Goal: Entertainment & Leisure: Consume media (video, audio)

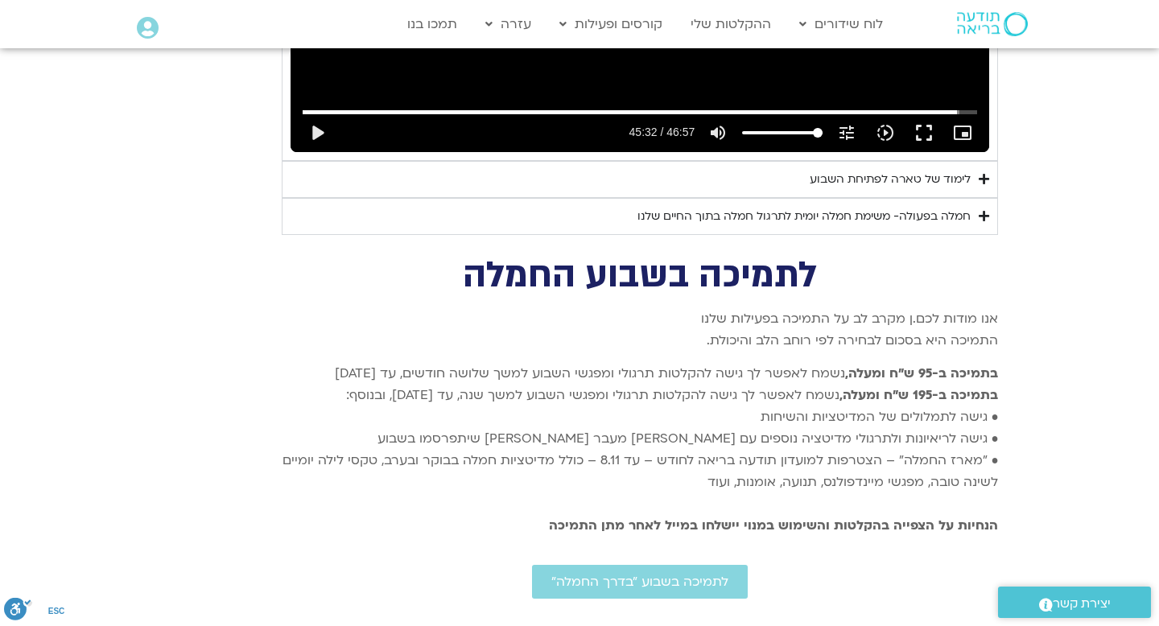
scroll to position [3145, 0]
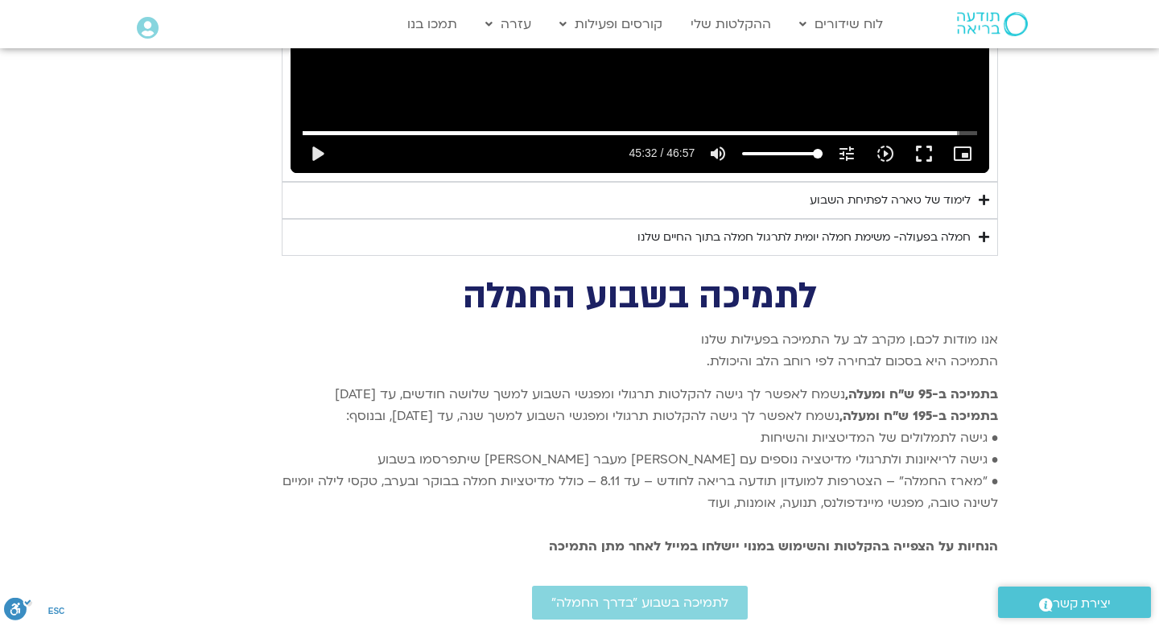
click at [984, 194] on icon "Accordion. Open links with Enter or Space, close with Escape, and navigate with…" at bounding box center [984, 200] width 10 height 12
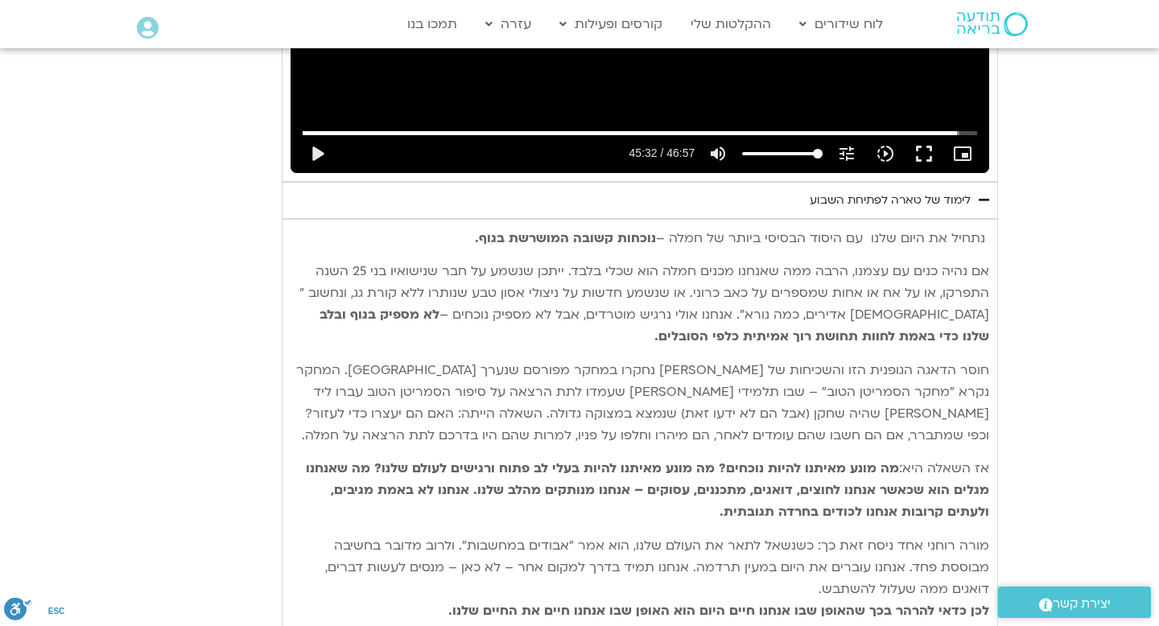
click at [980, 194] on icon "Accordion. Open links with Enter or Space, close with Escape, and navigate with…" at bounding box center [984, 200] width 10 height 12
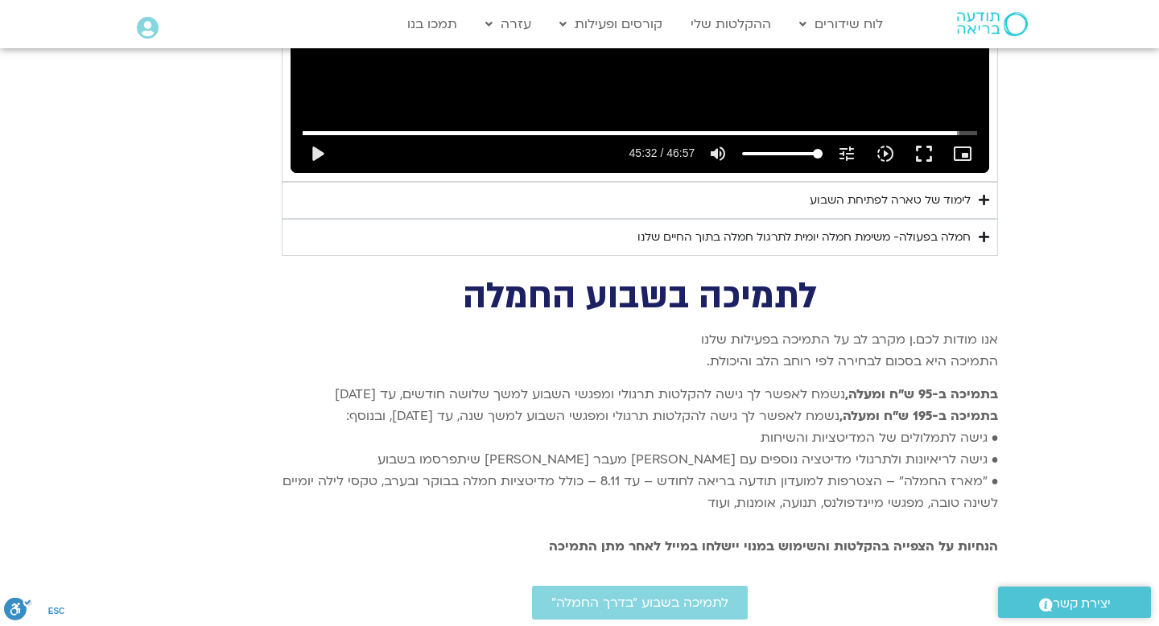
click at [985, 231] on icon "Accordion. Open links with Enter or Space, close with Escape, and navigate with…" at bounding box center [984, 237] width 10 height 12
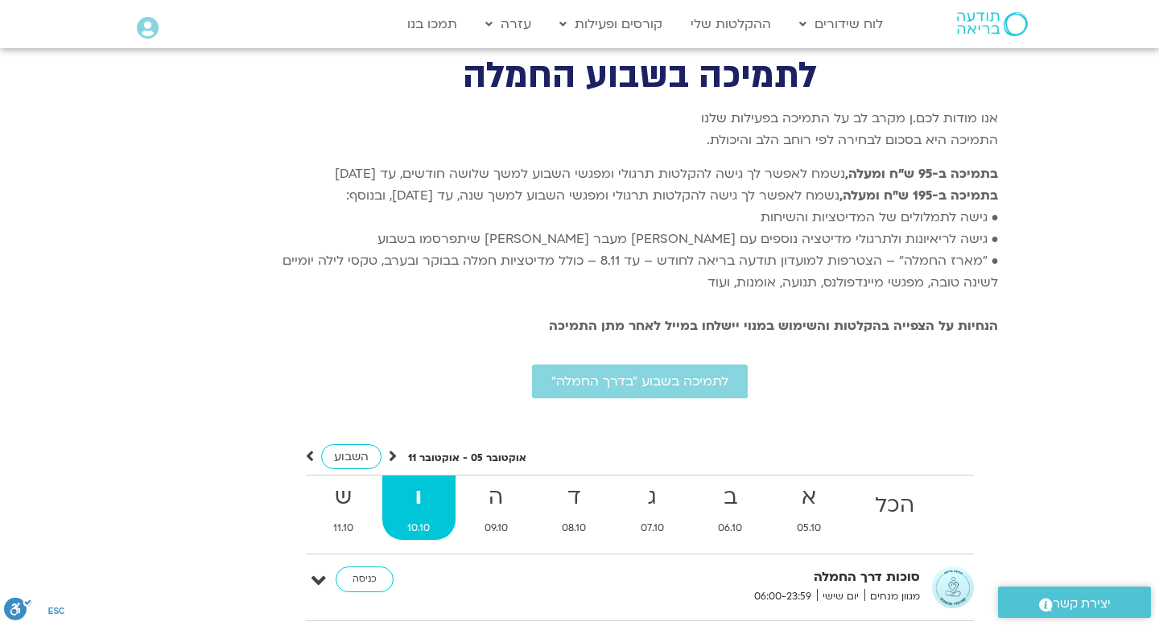
scroll to position [4410, 0]
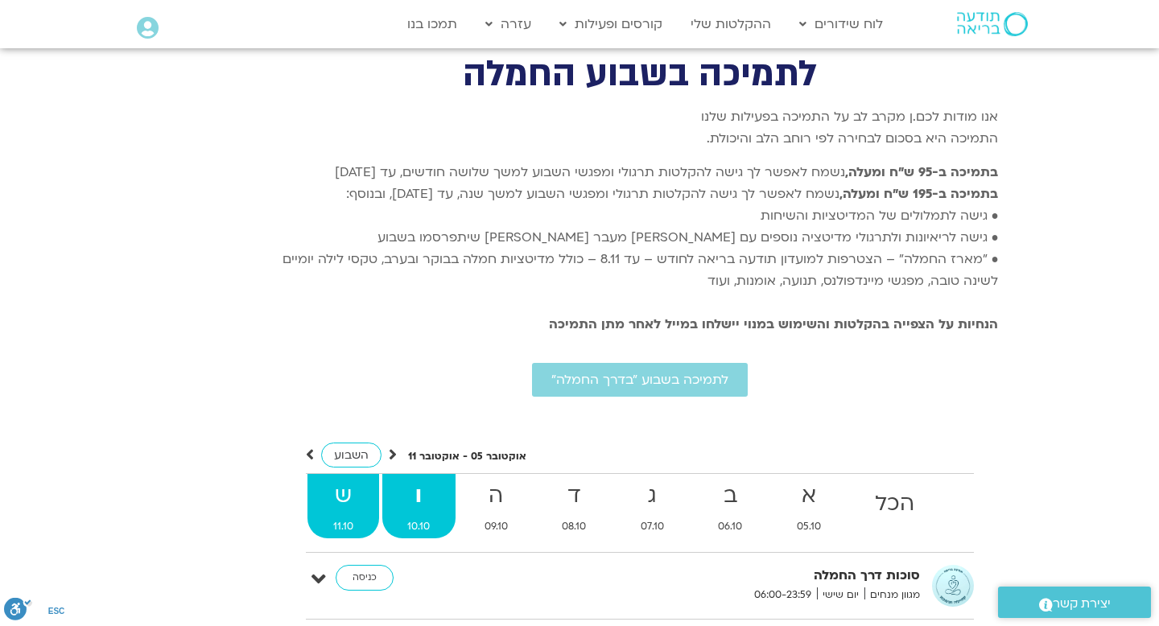
click at [343, 478] on strong "ש" at bounding box center [343, 496] width 72 height 36
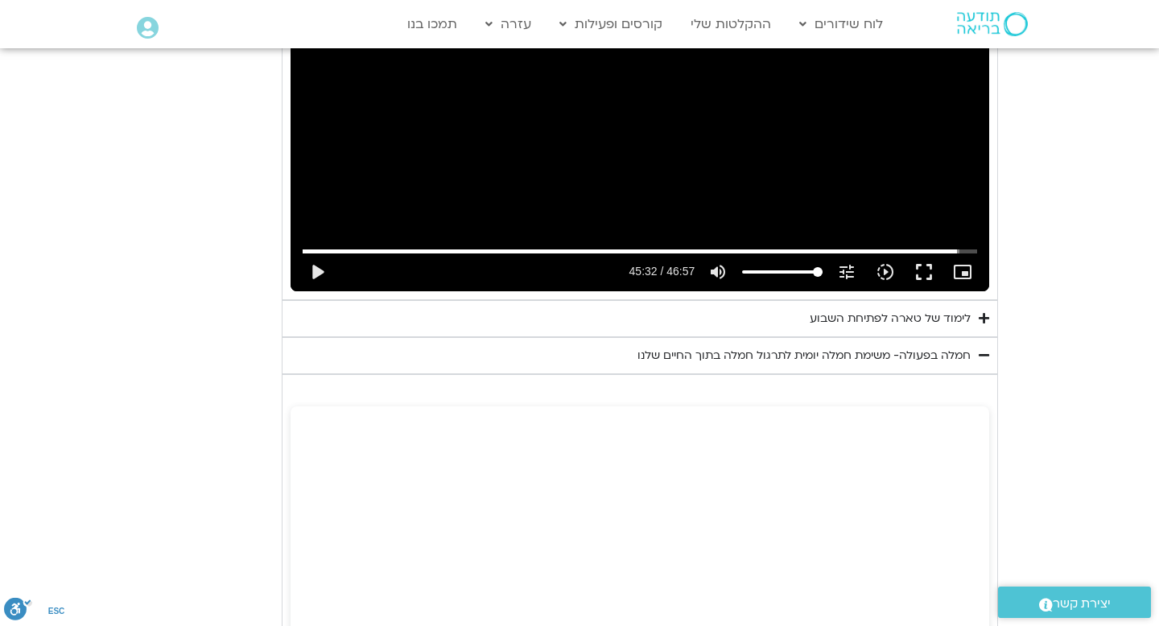
scroll to position [2995, 0]
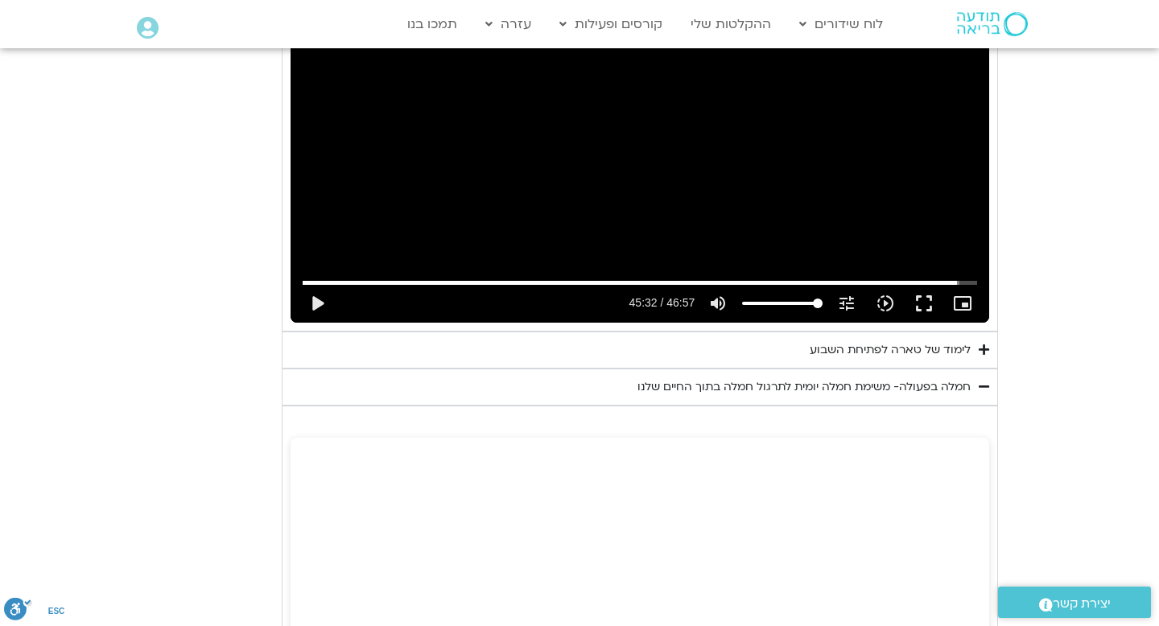
click at [987, 381] on icon "Accordion. Open links with Enter or Space, close with Escape, and navigate with…" at bounding box center [984, 387] width 10 height 12
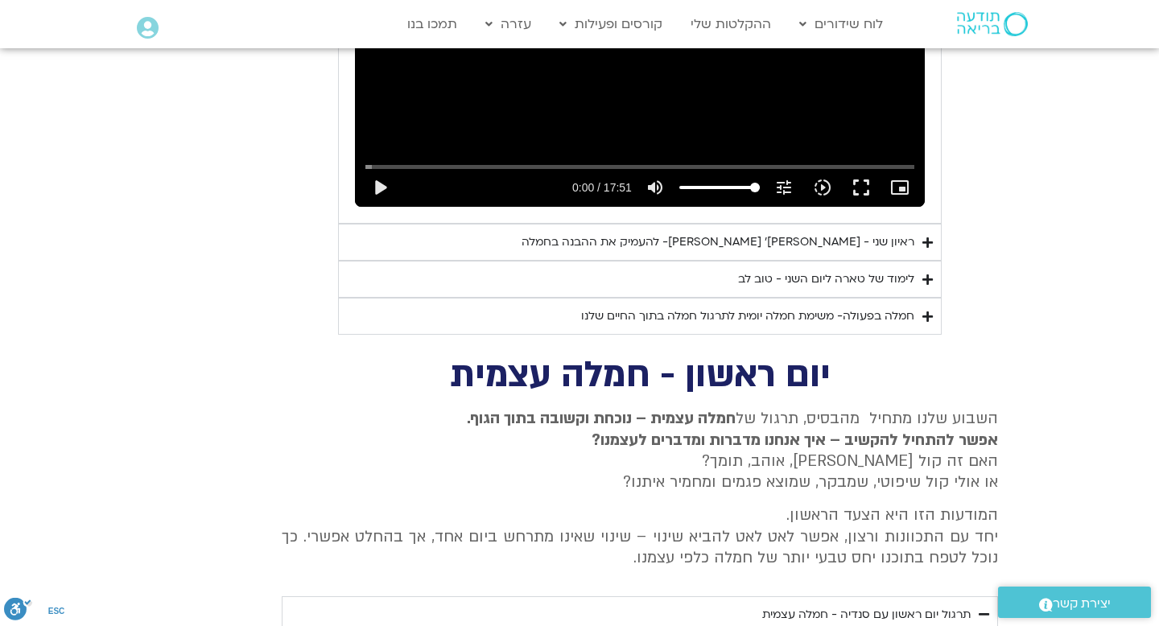
scroll to position [1828, 0]
click at [930, 311] on icon "Accordion. Open links with Enter or Space, close with Escape, and navigate with…" at bounding box center [927, 317] width 10 height 12
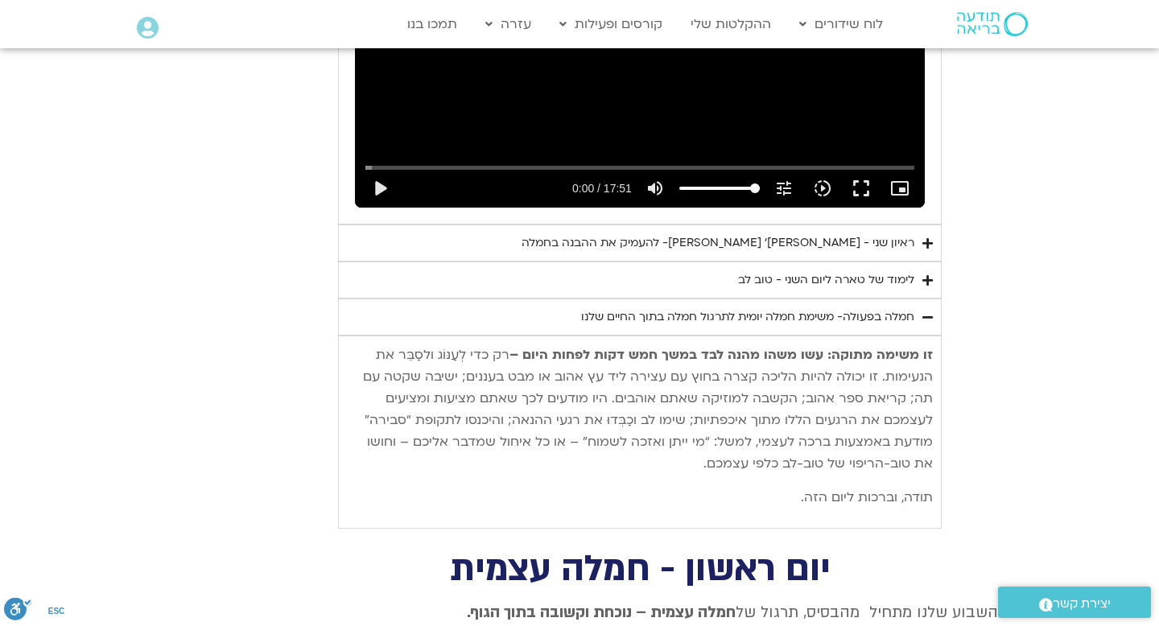
click at [928, 311] on icon "Accordion. Open links with Enter or Space, close with Escape, and navigate with…" at bounding box center [927, 317] width 10 height 12
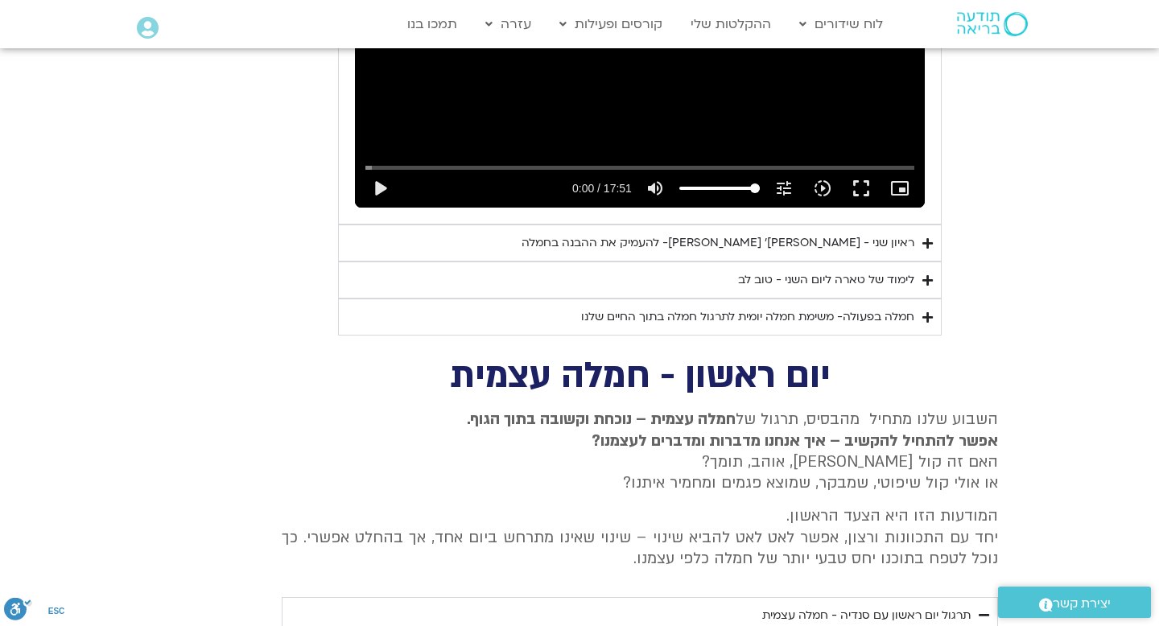
click at [928, 274] on icon "Accordion. Open links with Enter or Space, close with Escape, and navigate with…" at bounding box center [927, 280] width 10 height 12
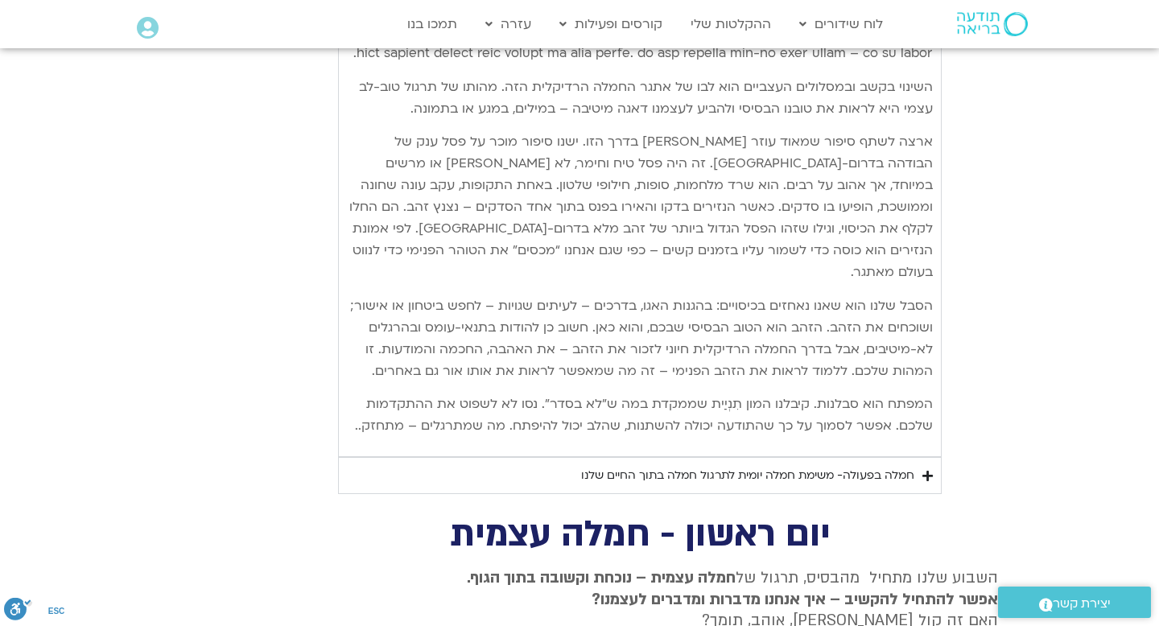
scroll to position [2483, 0]
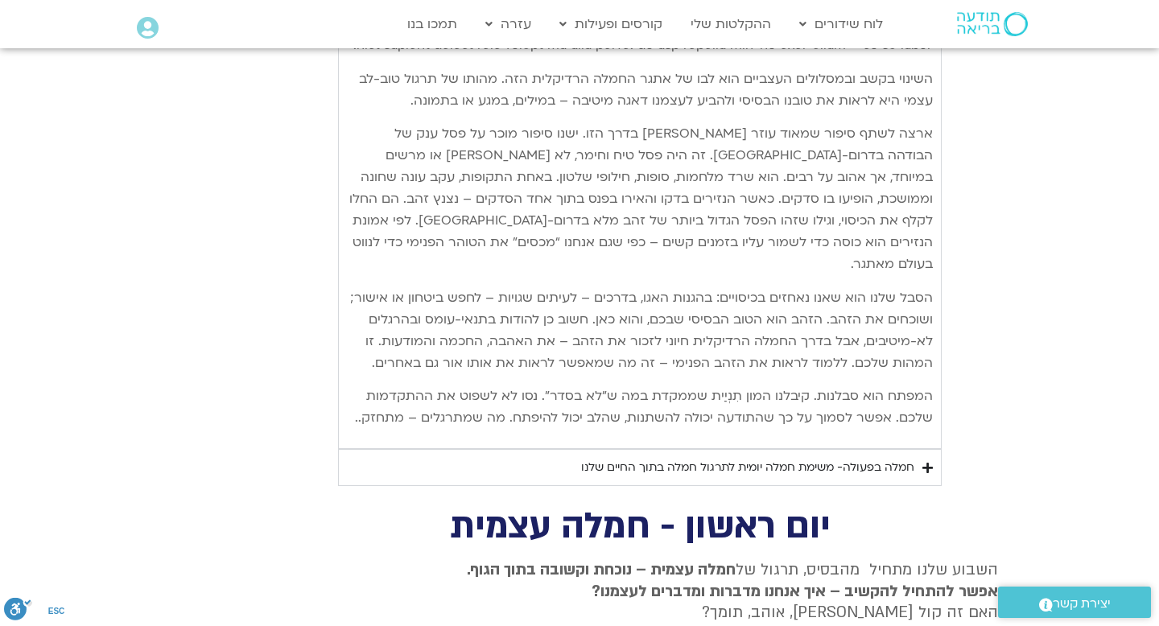
click at [933, 449] on summary "חמלה בפעולה- משימת חמלה יומית לתרגול חמלה בתוך החיים שלנו" at bounding box center [640, 467] width 604 height 37
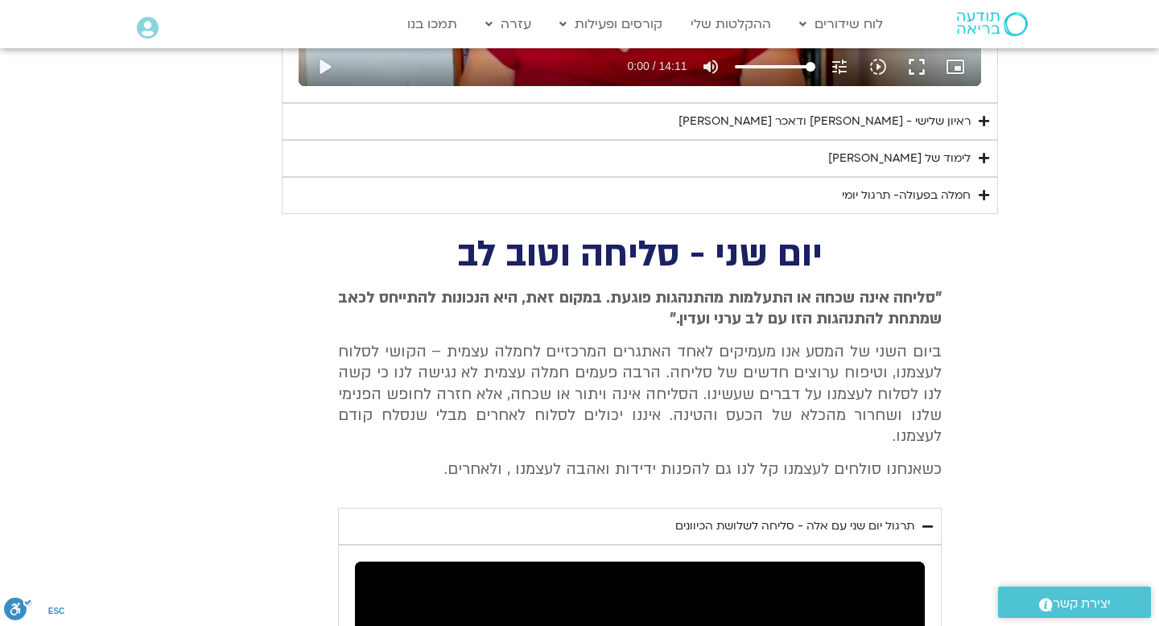
scroll to position [1133, 0]
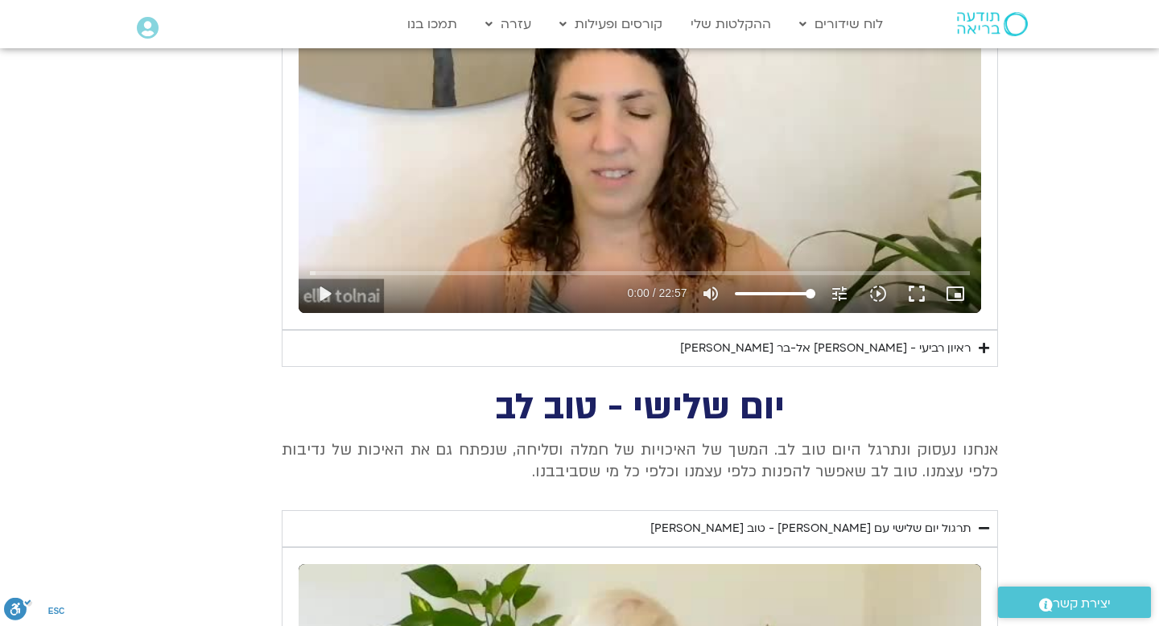
scroll to position [878, 0]
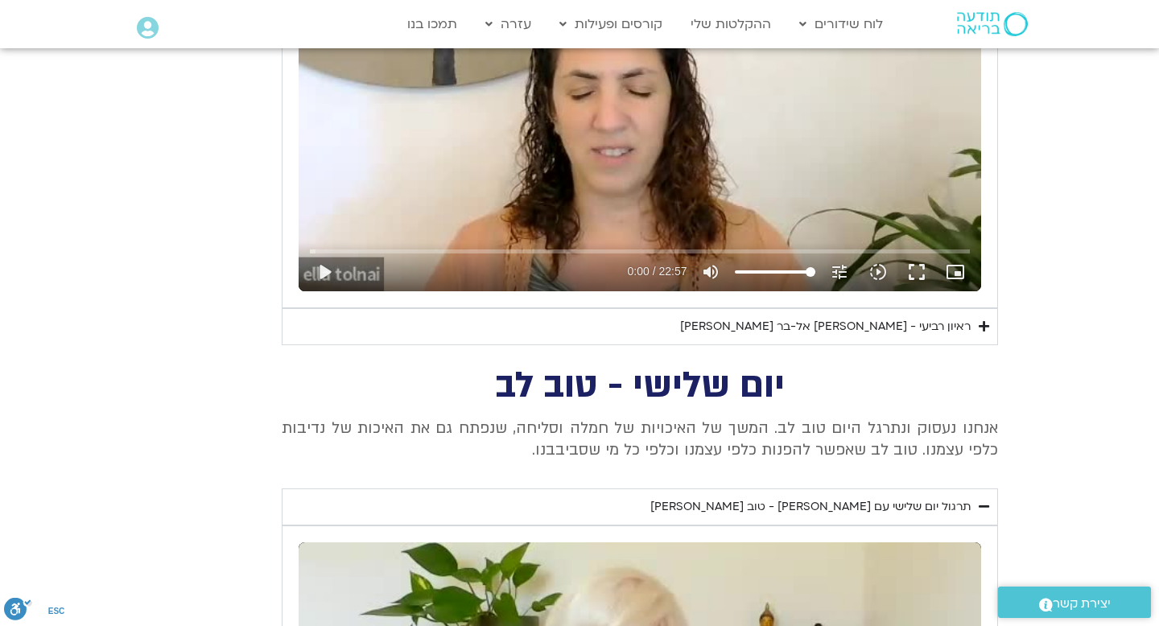
click at [983, 324] on icon "Accordion. Open links with Enter or Space, close with Escape, and navigate with…" at bounding box center [984, 326] width 10 height 12
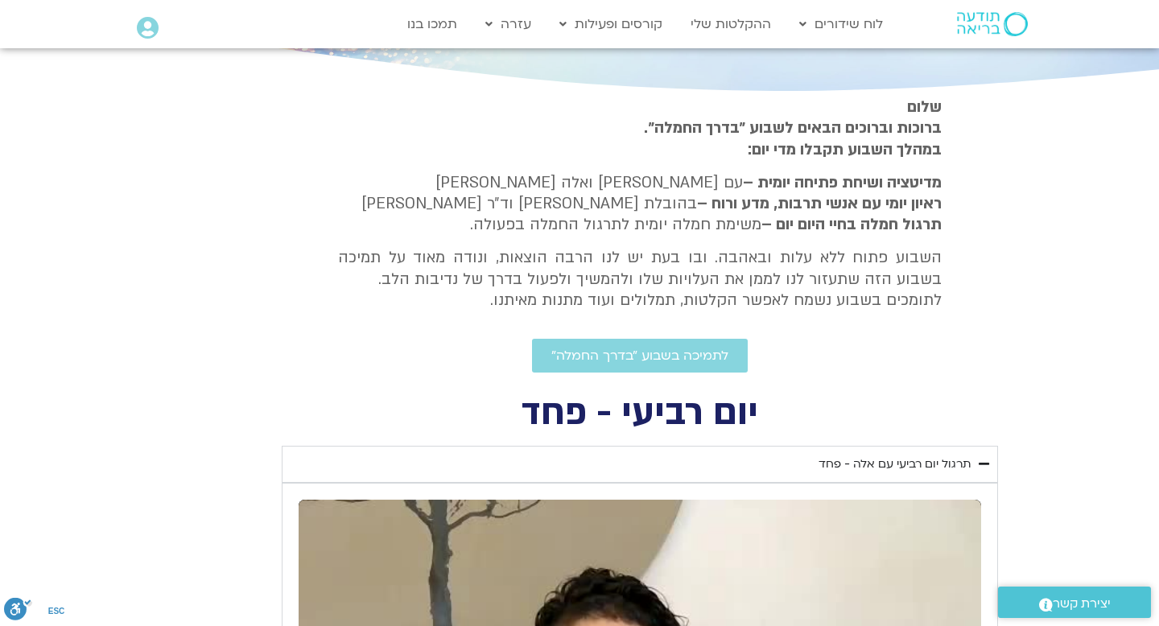
scroll to position [278, 0]
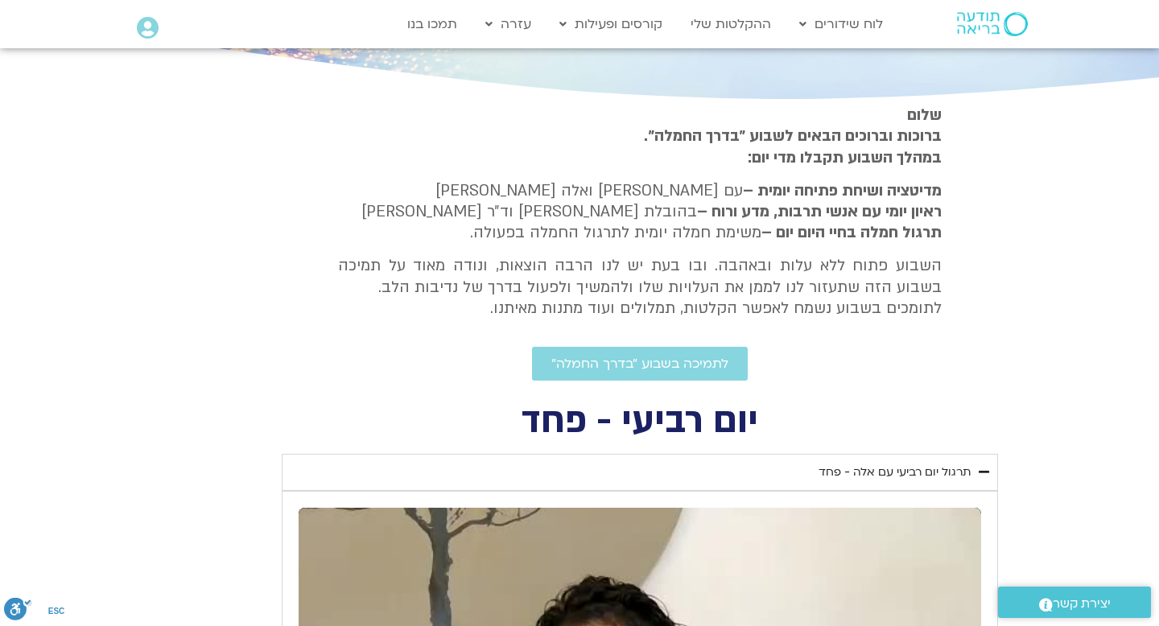
click at [988, 470] on icon "Accordion. Open links with Enter or Space, close with Escape, and navigate with…" at bounding box center [984, 472] width 10 height 12
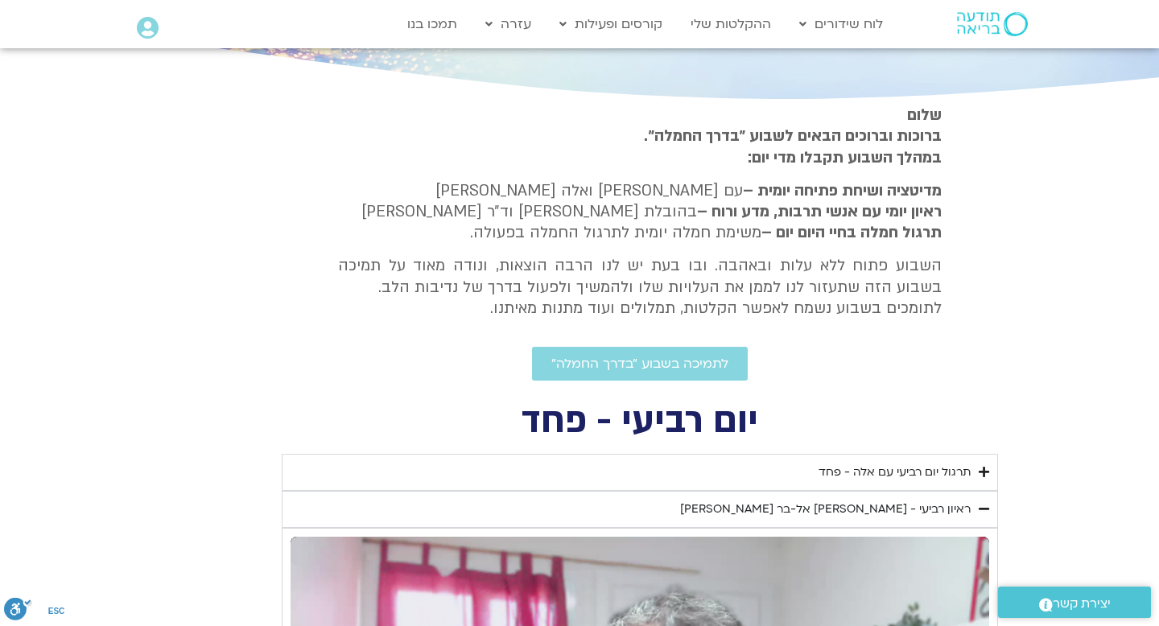
click at [980, 509] on icon "Accordion. Open links with Enter or Space, close with Escape, and navigate with…" at bounding box center [984, 509] width 10 height 12
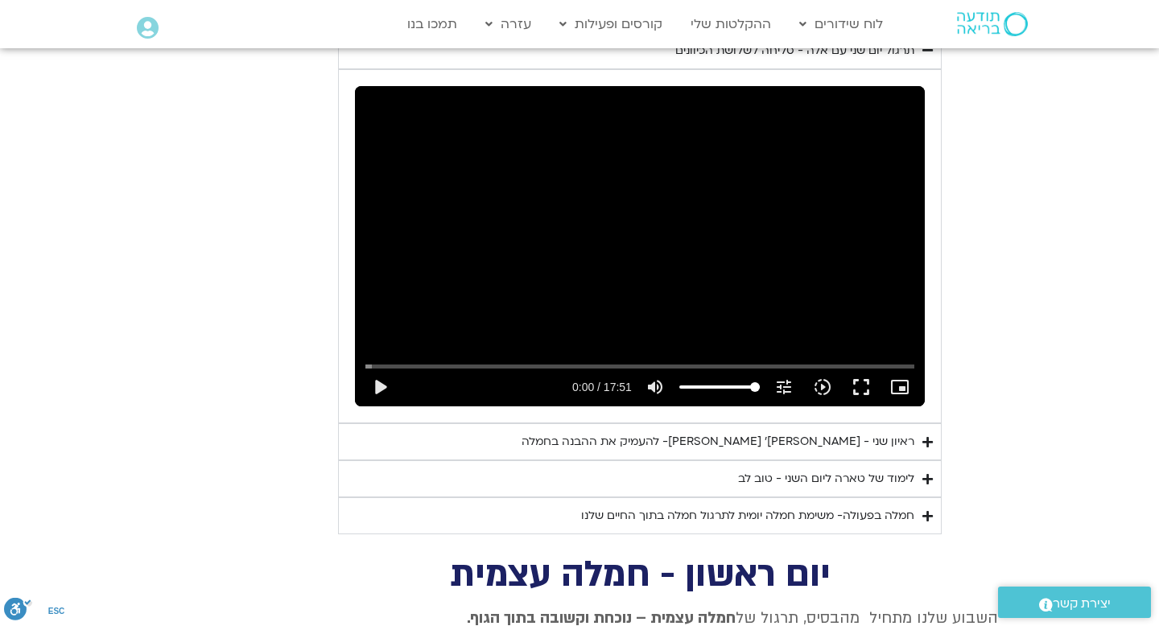
scroll to position [1779, 0]
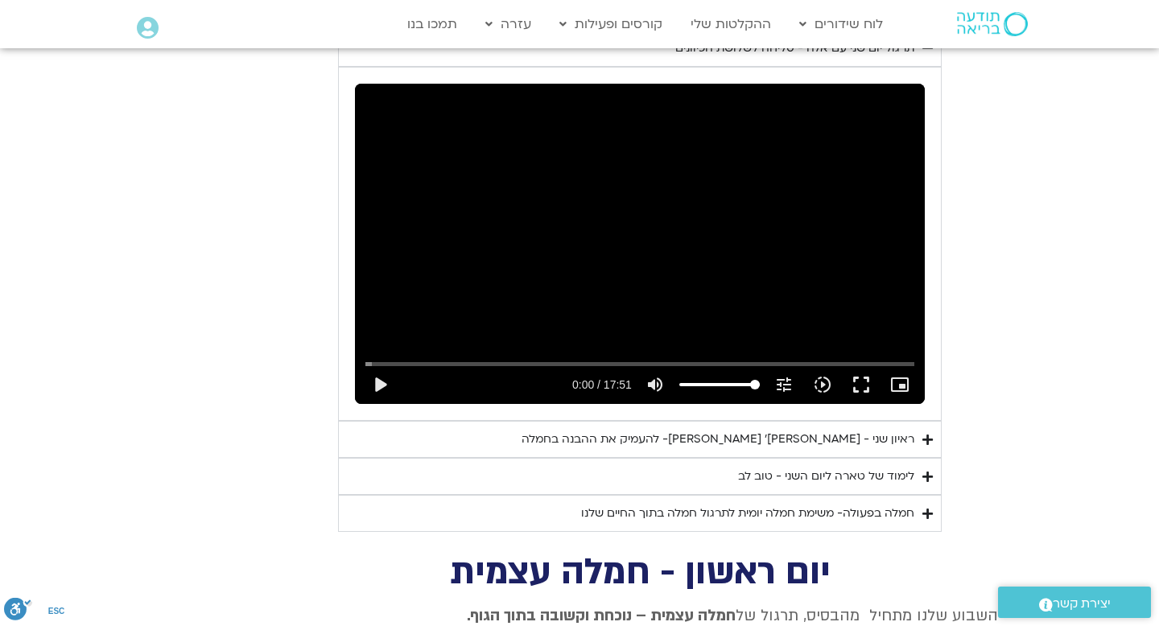
click at [926, 434] on icon "Accordion. Open links with Enter or Space, close with Escape, and navigate with…" at bounding box center [927, 440] width 10 height 12
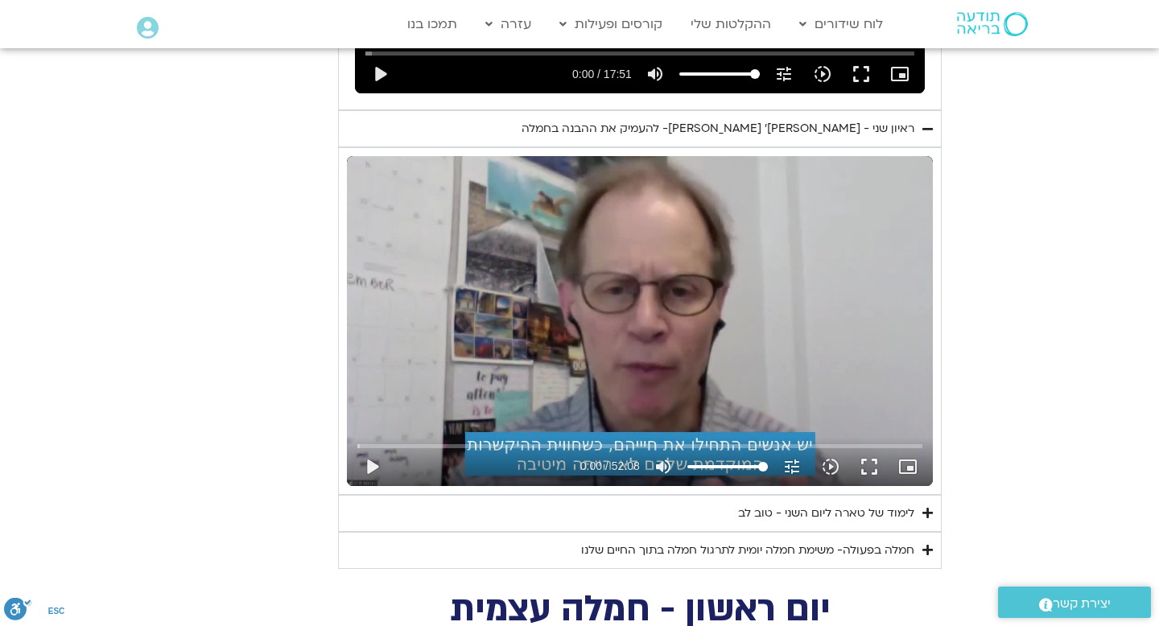
scroll to position [2098, 0]
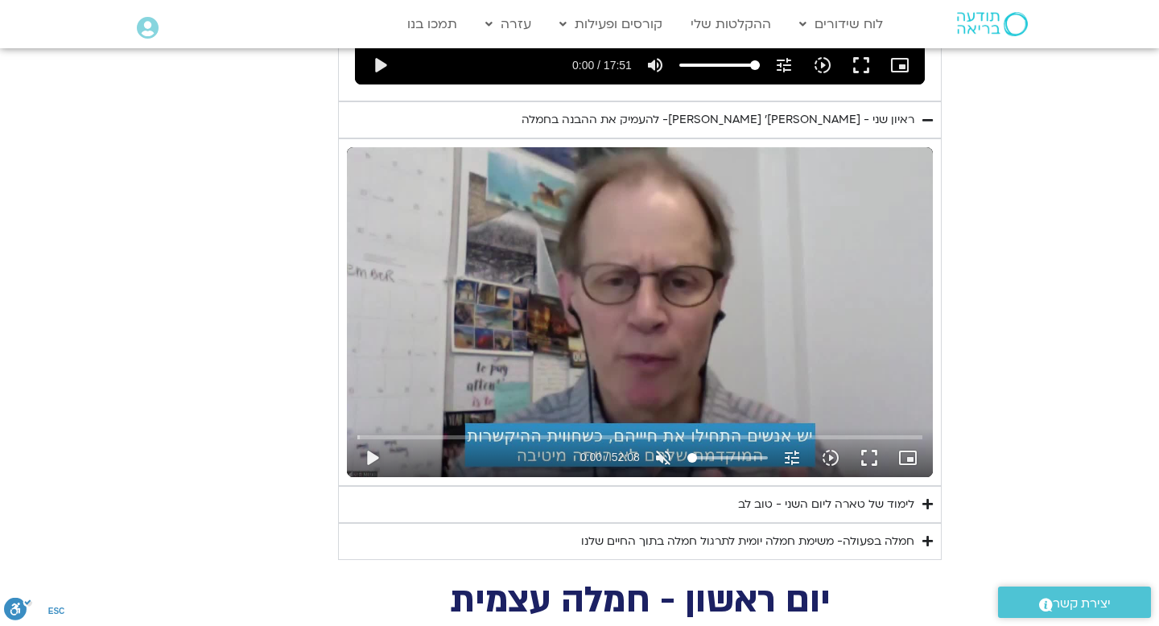
drag, startPoint x: 761, startPoint y: 436, endPoint x: 686, endPoint y: 439, distance: 74.9
type input "0"
click at [687, 453] on input "volume" at bounding box center [727, 458] width 80 height 10
click at [375, 440] on button "play_arrow" at bounding box center [372, 458] width 39 height 39
type input "1.821378"
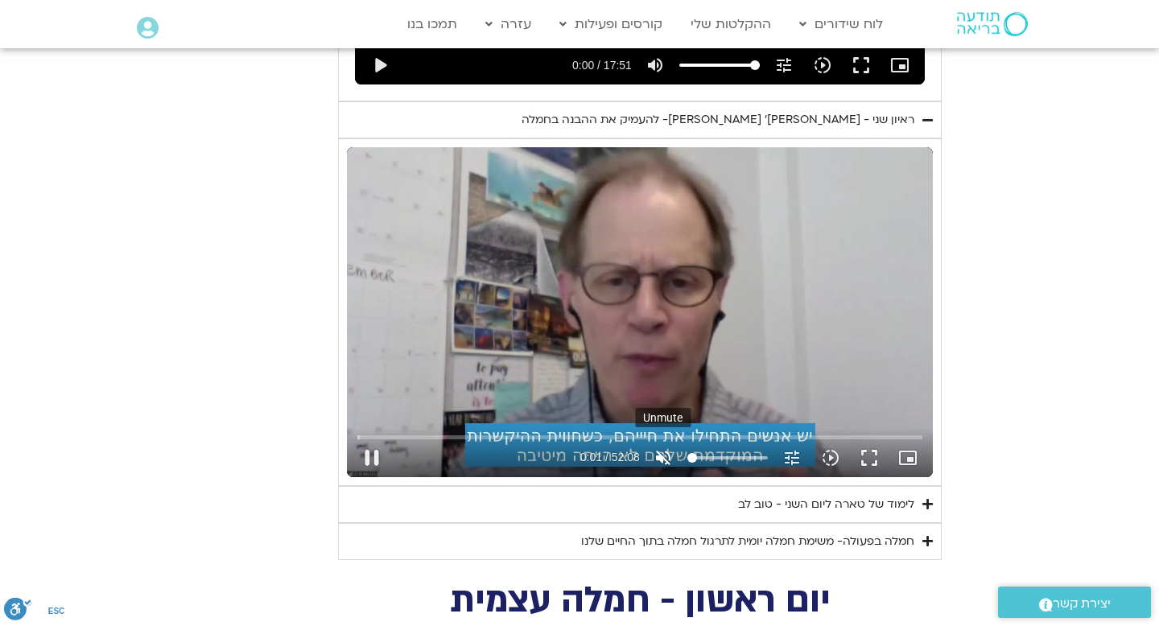
click at [665, 448] on icon "volume_off" at bounding box center [663, 457] width 19 height 19
type input "100"
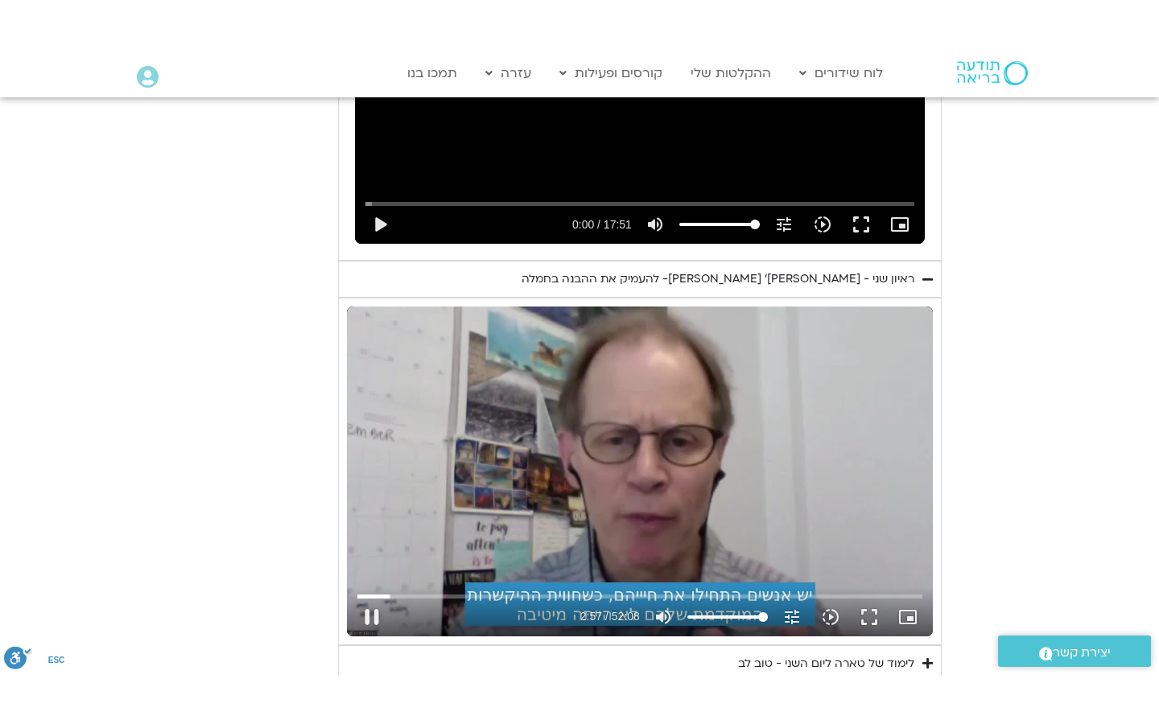
scroll to position [2117, 0]
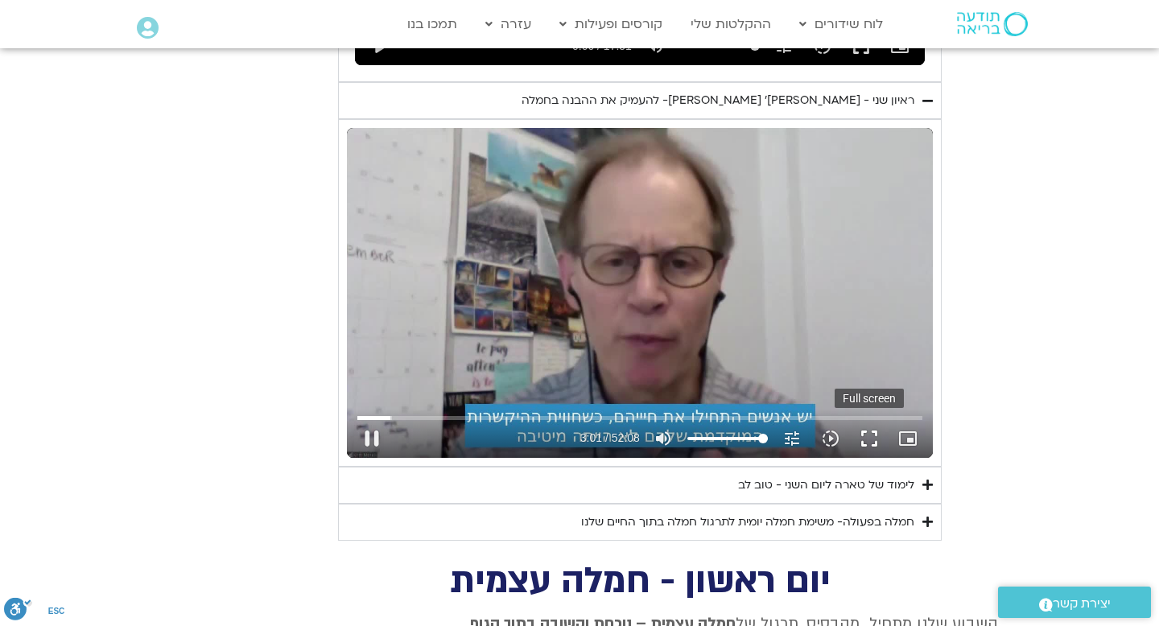
click at [872, 419] on button "fullscreen" at bounding box center [869, 438] width 39 height 39
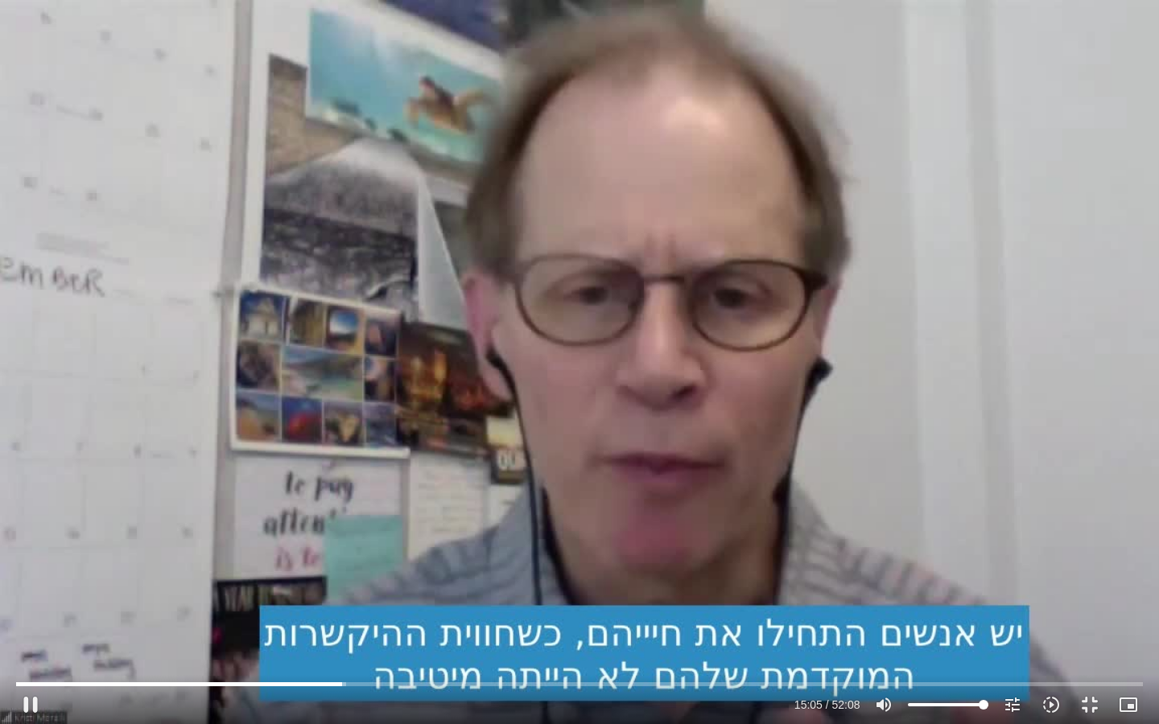
click at [591, 559] on div "Skip ad 30:41 pause 15:05 / 52:08 volume_up Mute tune Resolution Auto 720p slow…" at bounding box center [579, 362] width 1159 height 724
type input "905.342834"
